Goal: Task Accomplishment & Management: Use online tool/utility

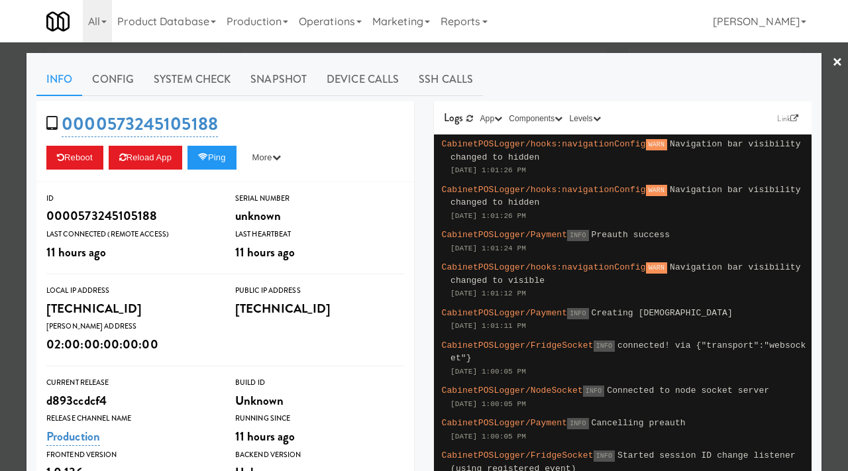
click at [10, 104] on div at bounding box center [424, 235] width 848 height 471
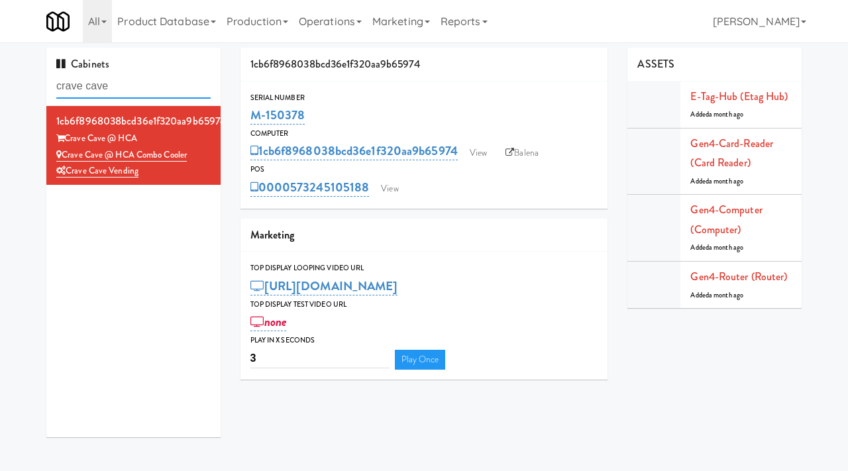
drag, startPoint x: 128, startPoint y: 85, endPoint x: 30, endPoint y: 78, distance: 98.4
click at [30, 78] on div "Cabinets crave cave 1cb6f8968038bcd36e1f320aa9b65974 Crave Cave @ HCA Crave Cav…" at bounding box center [424, 247] width 848 height 399
paste input "Notre Dame - Cooler"
type input "Notre Dame - Cooler"
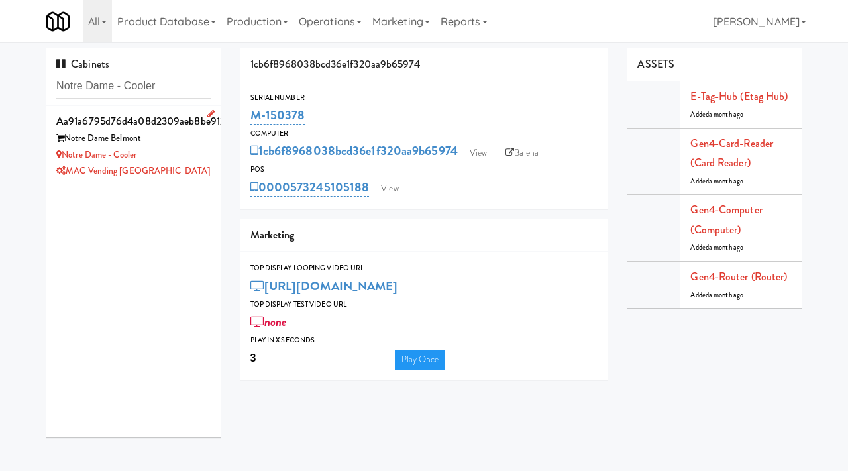
click at [168, 167] on div "MAC Vending [GEOGRAPHIC_DATA]" at bounding box center [133, 171] width 154 height 17
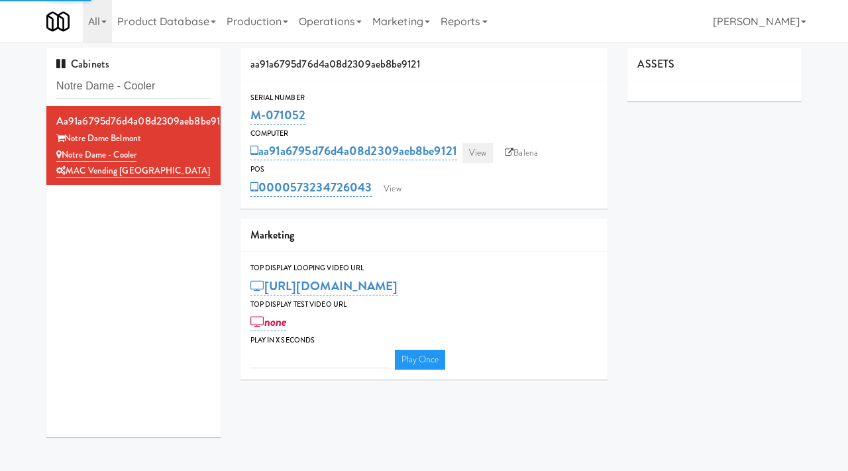
type input "3"
click at [478, 147] on link "View" at bounding box center [477, 153] width 30 height 20
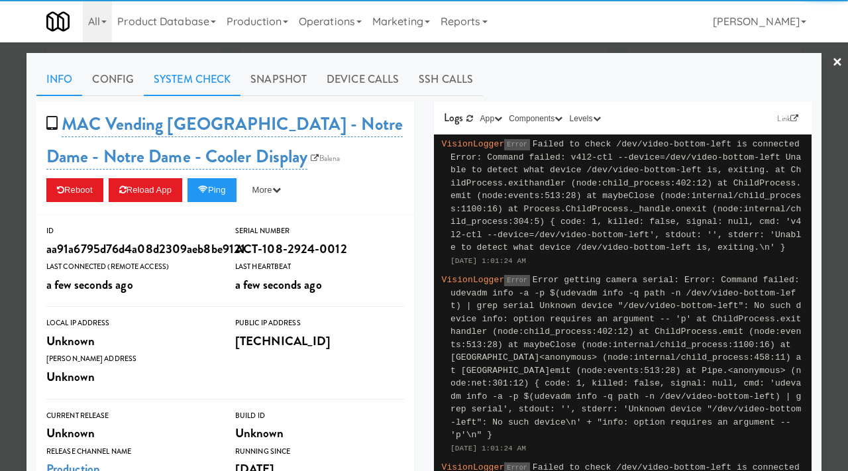
click at [198, 87] on link "System Check" at bounding box center [192, 79] width 97 height 33
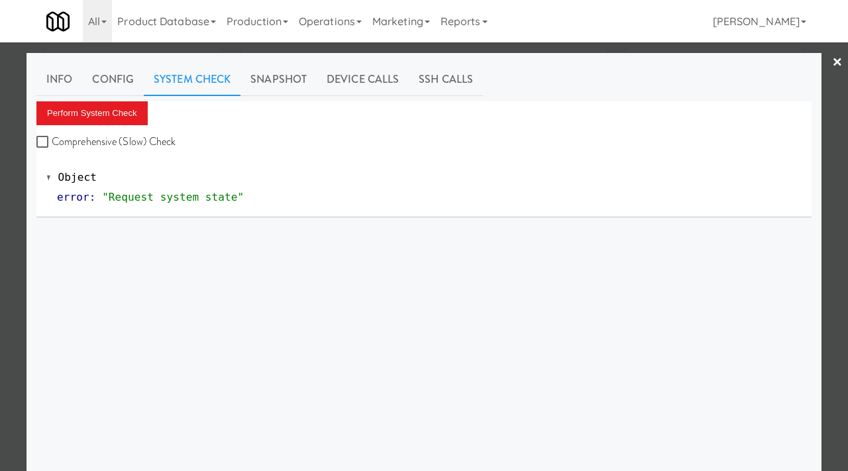
click at [101, 127] on div "Perform System Check Comprehensive (Slow) Check" at bounding box center [423, 126] width 775 height 50
click at [95, 113] on button "Perform System Check" at bounding box center [91, 113] width 111 height 24
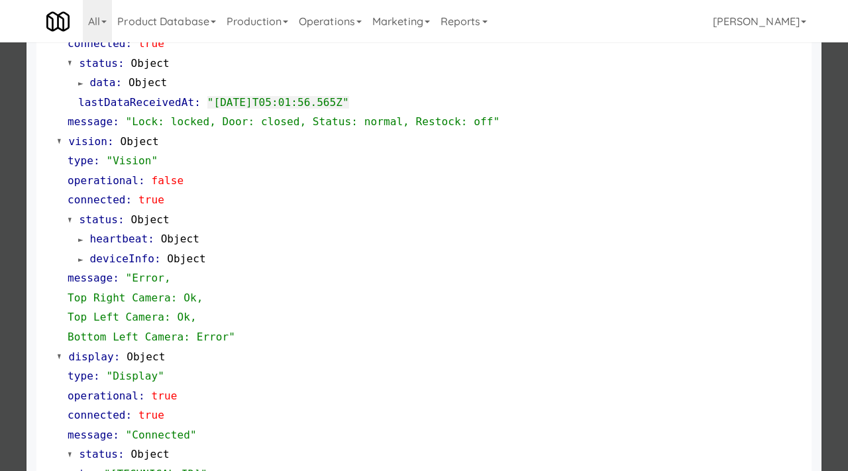
scroll to position [431, 0]
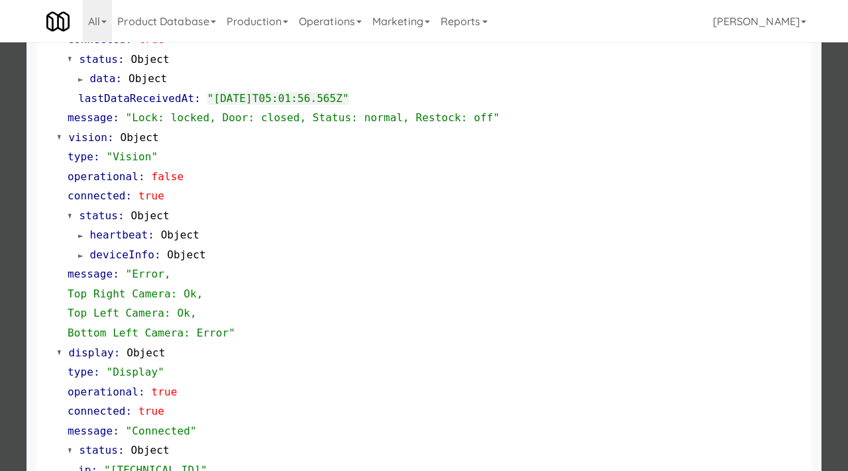
click at [17, 272] on div at bounding box center [424, 235] width 848 height 471
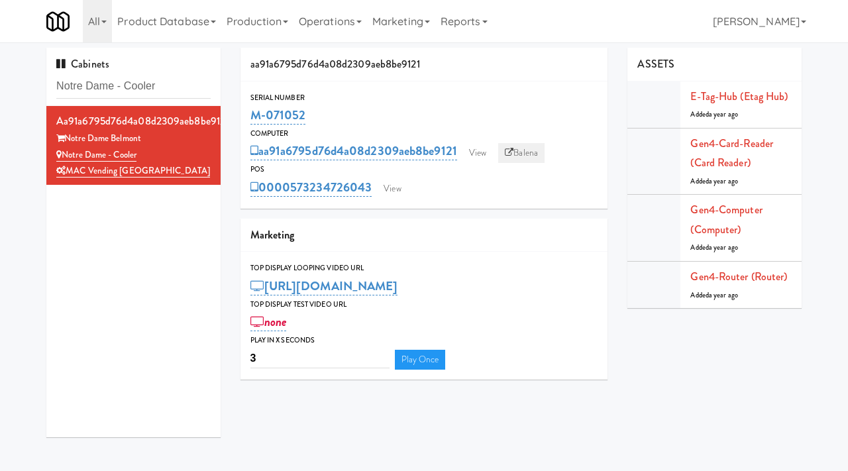
click at [525, 152] on link "Balena" at bounding box center [521, 153] width 46 height 20
click at [475, 155] on link "View" at bounding box center [477, 153] width 30 height 20
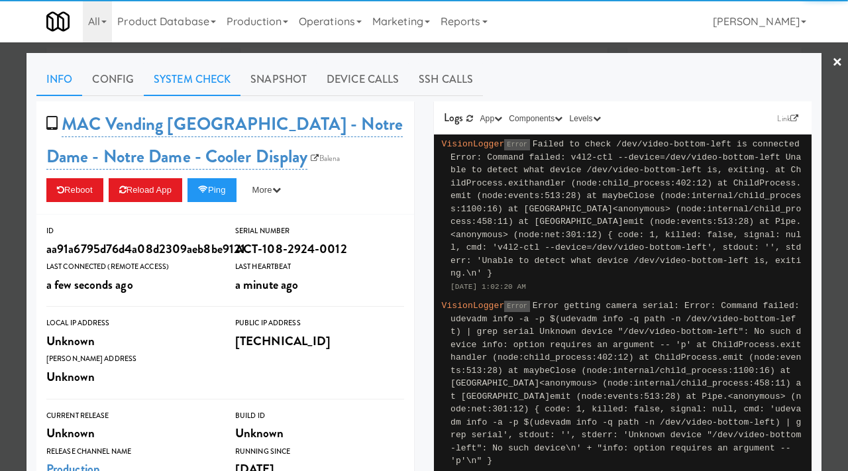
click at [220, 81] on link "System Check" at bounding box center [192, 79] width 97 height 33
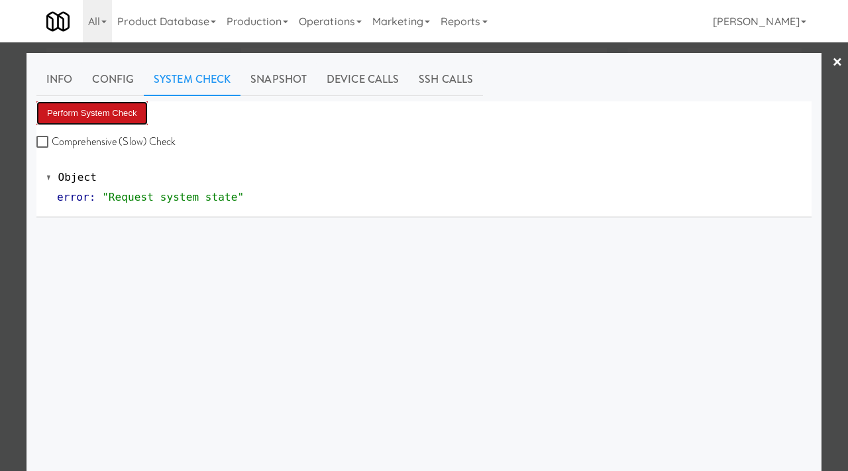
click at [132, 113] on button "Perform System Check" at bounding box center [91, 113] width 111 height 24
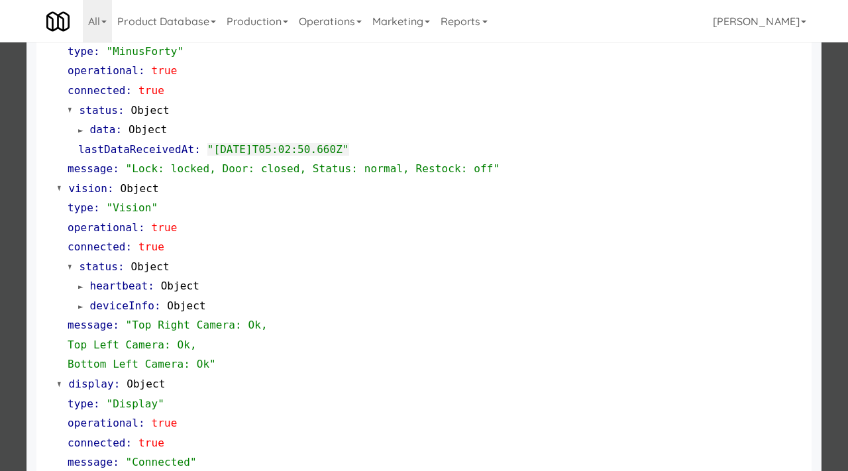
scroll to position [451, 0]
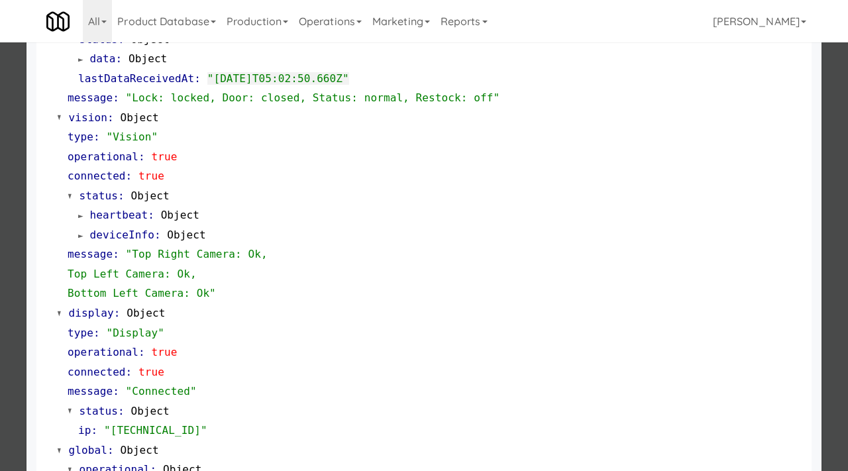
click at [8, 215] on div at bounding box center [424, 235] width 848 height 471
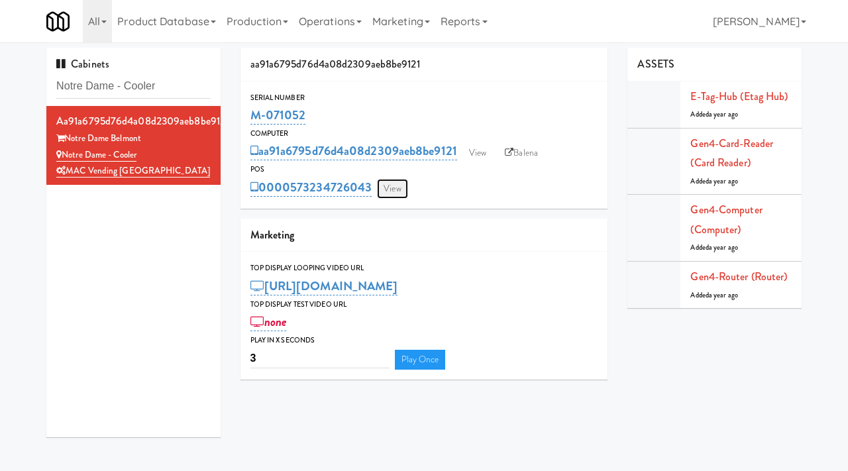
click at [390, 189] on link "View" at bounding box center [392, 189] width 30 height 20
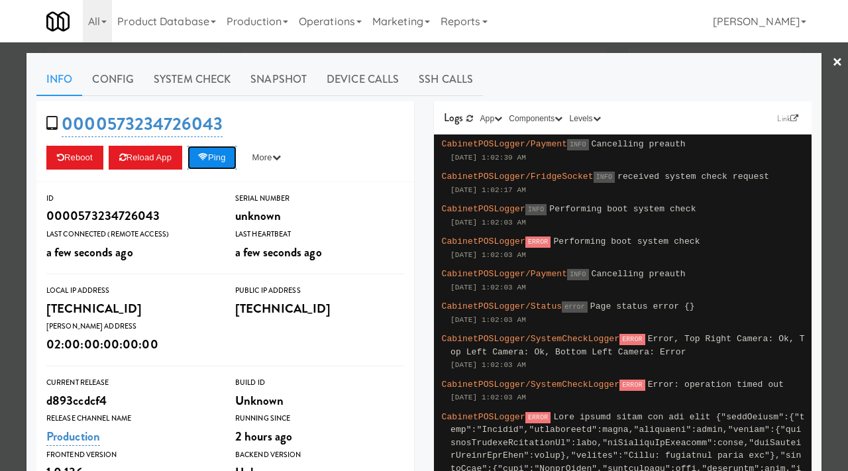
click at [213, 164] on button "Ping" at bounding box center [211, 158] width 49 height 24
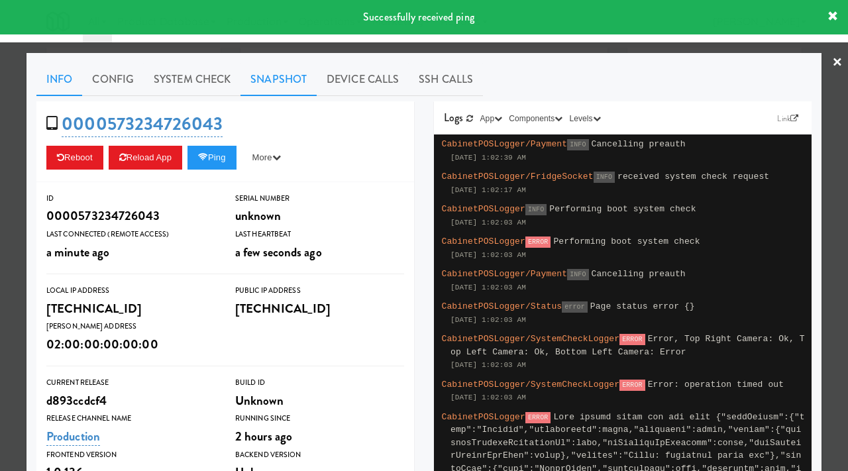
click at [290, 71] on link "Snapshot" at bounding box center [278, 79] width 76 height 33
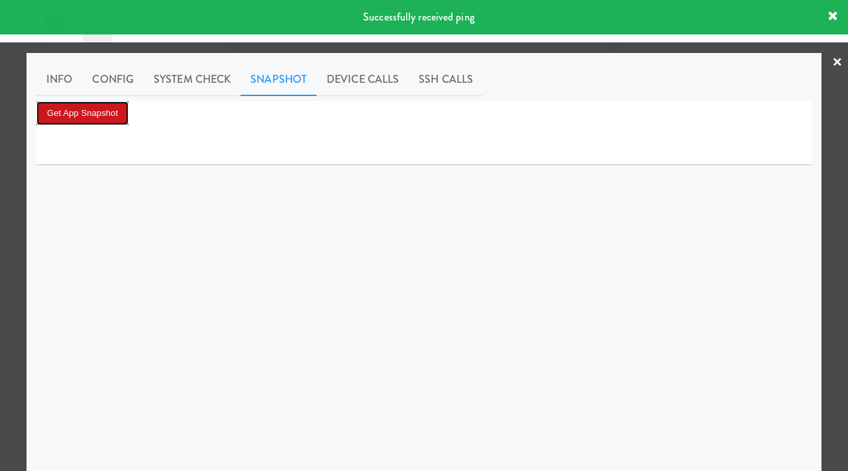
click at [102, 109] on button "Get App Snapshot" at bounding box center [82, 113] width 92 height 24
